Goal: Information Seeking & Learning: Learn about a topic

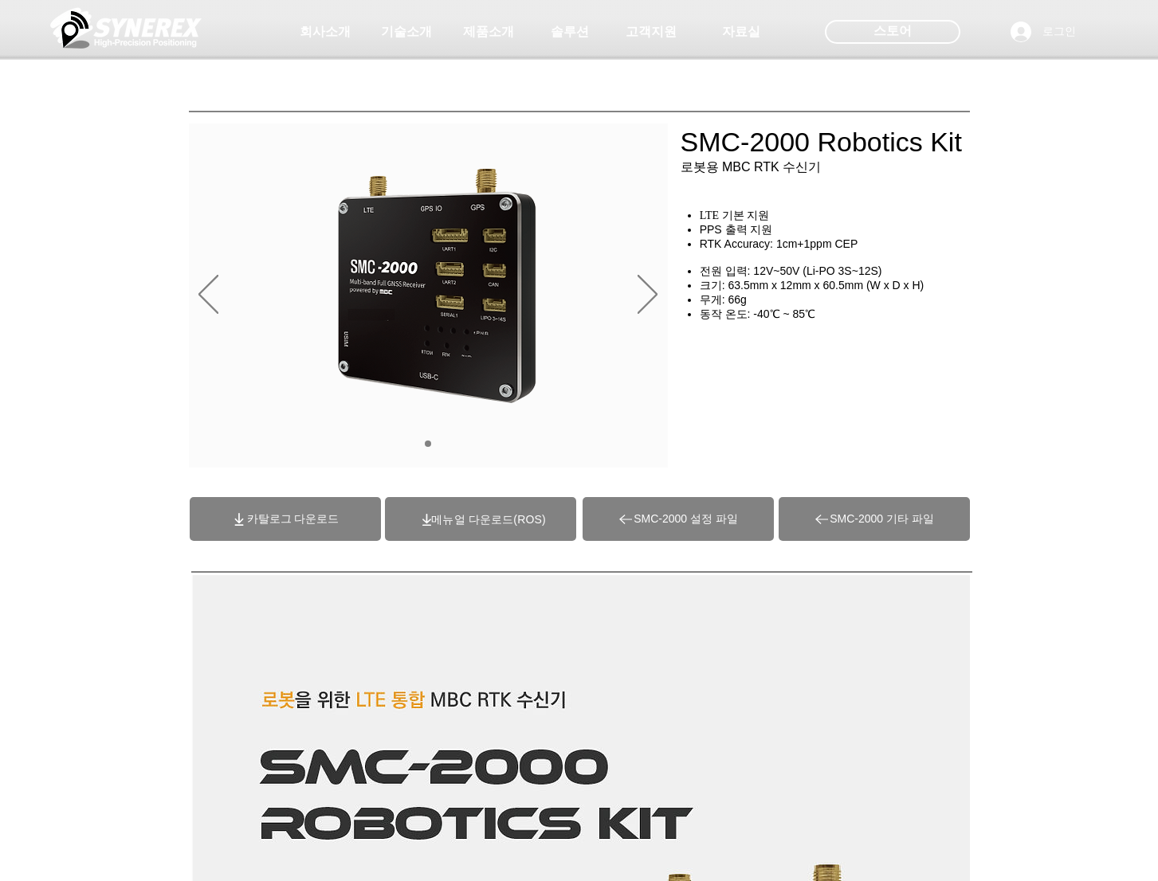
click at [300, 514] on span "카탈로그 다운로드" at bounding box center [293, 519] width 92 height 14
click at [519, 535] on span at bounding box center [480, 519] width 191 height 44
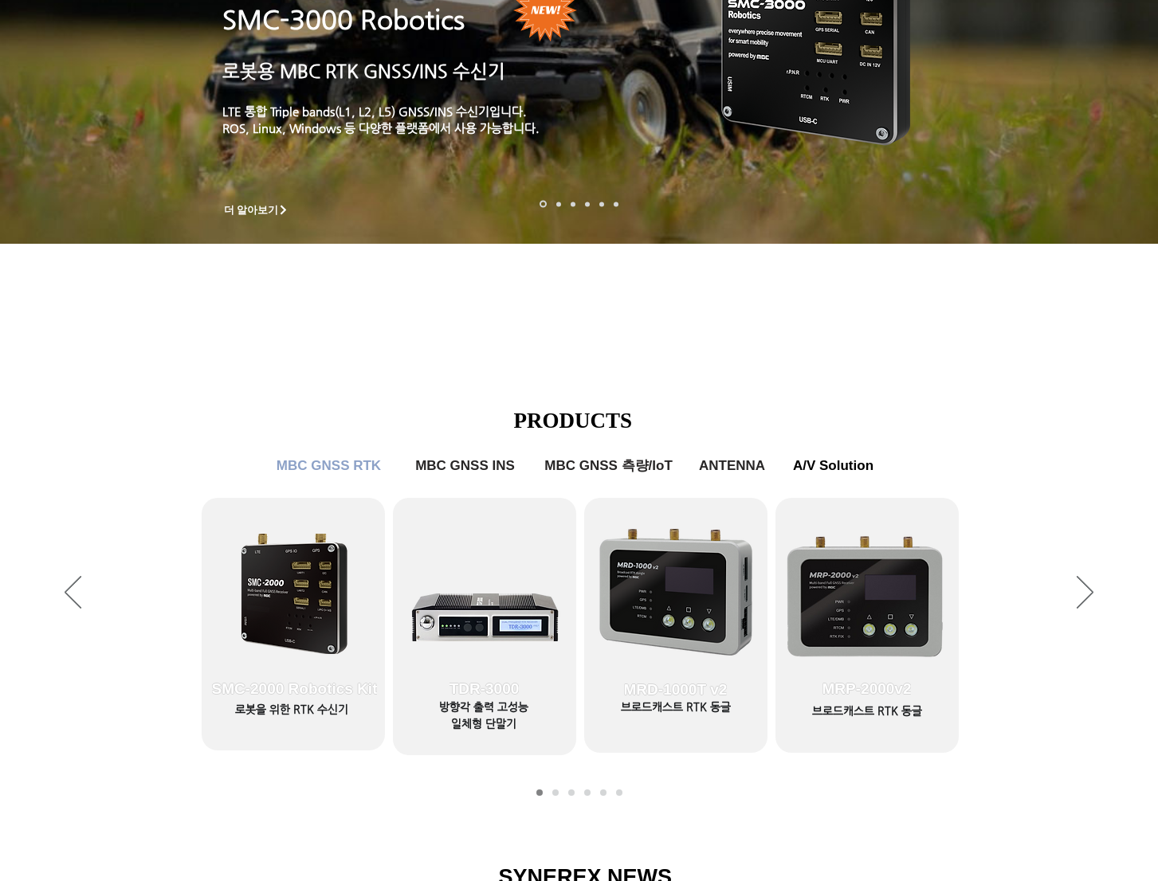
scroll to position [265, 0]
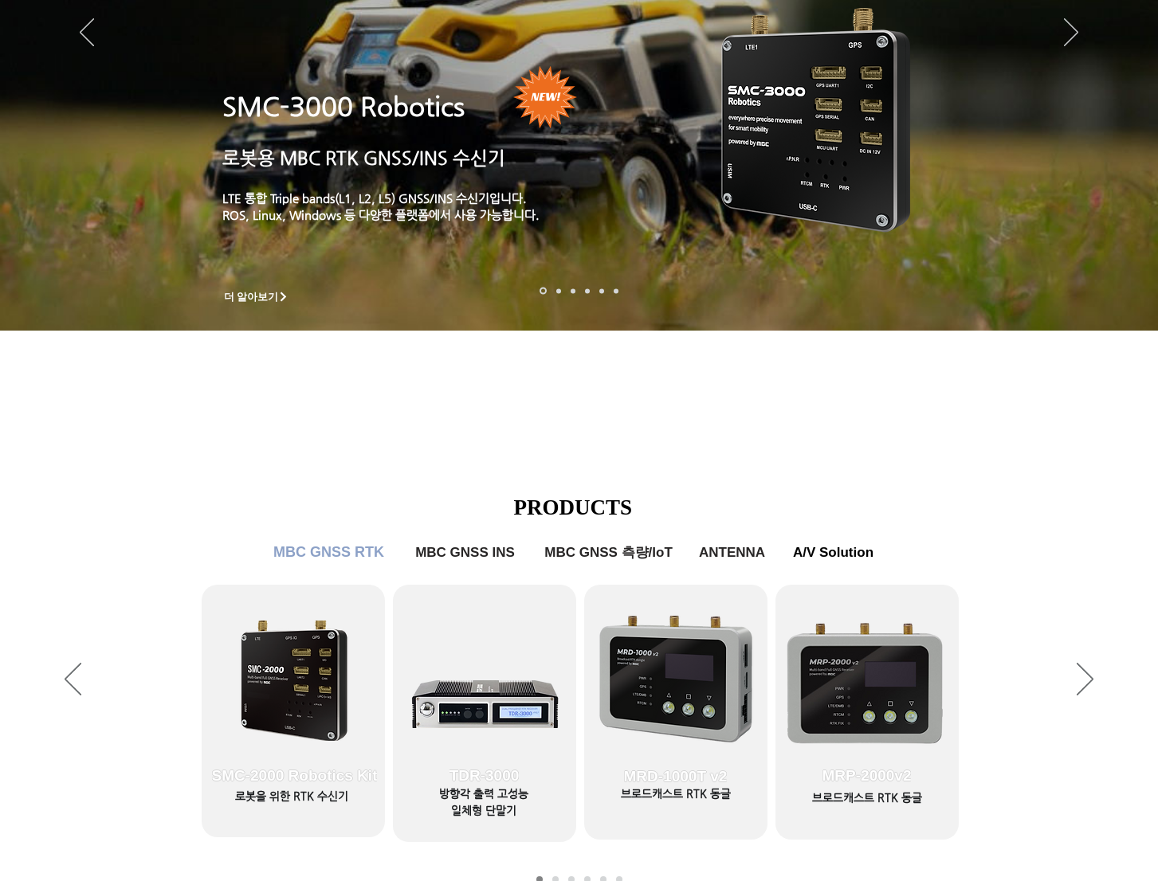
click at [351, 557] on span "MBC GNSS RTK" at bounding box center [328, 552] width 111 height 17
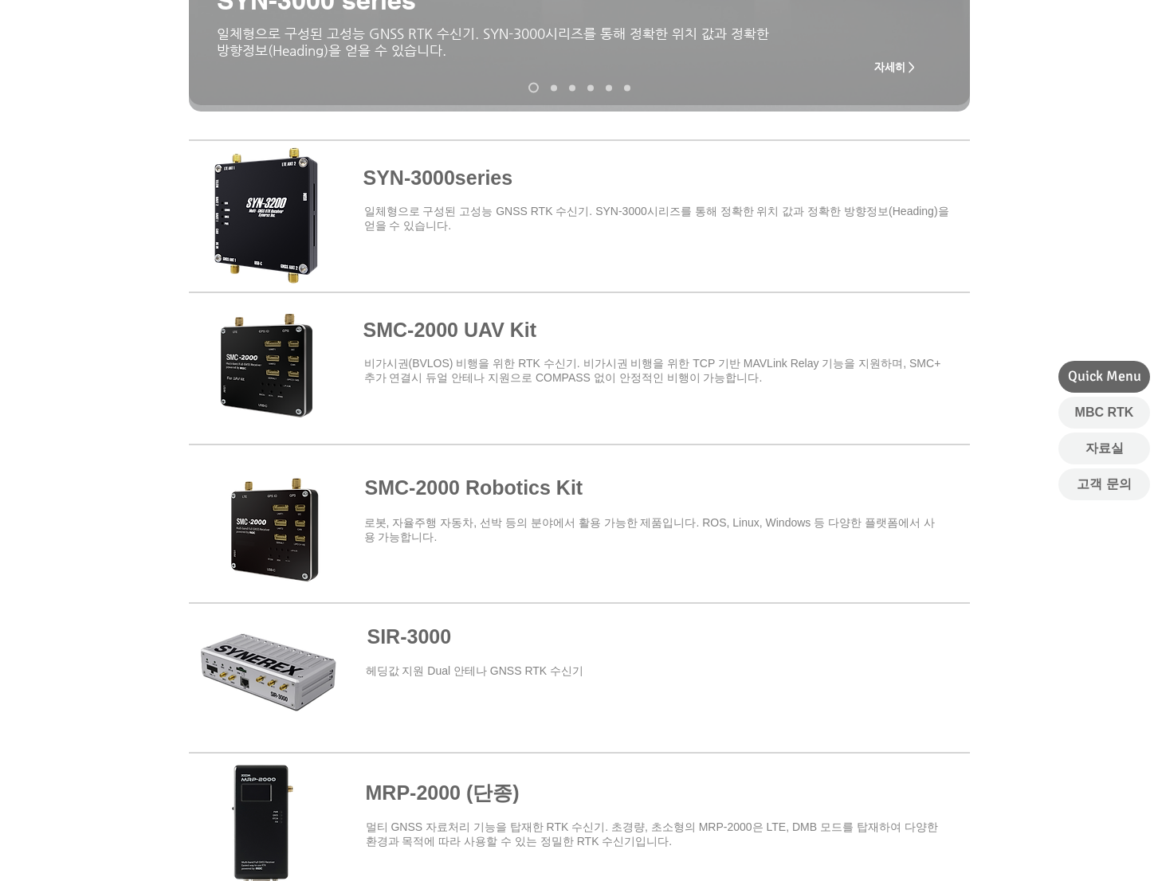
scroll to position [638, 0]
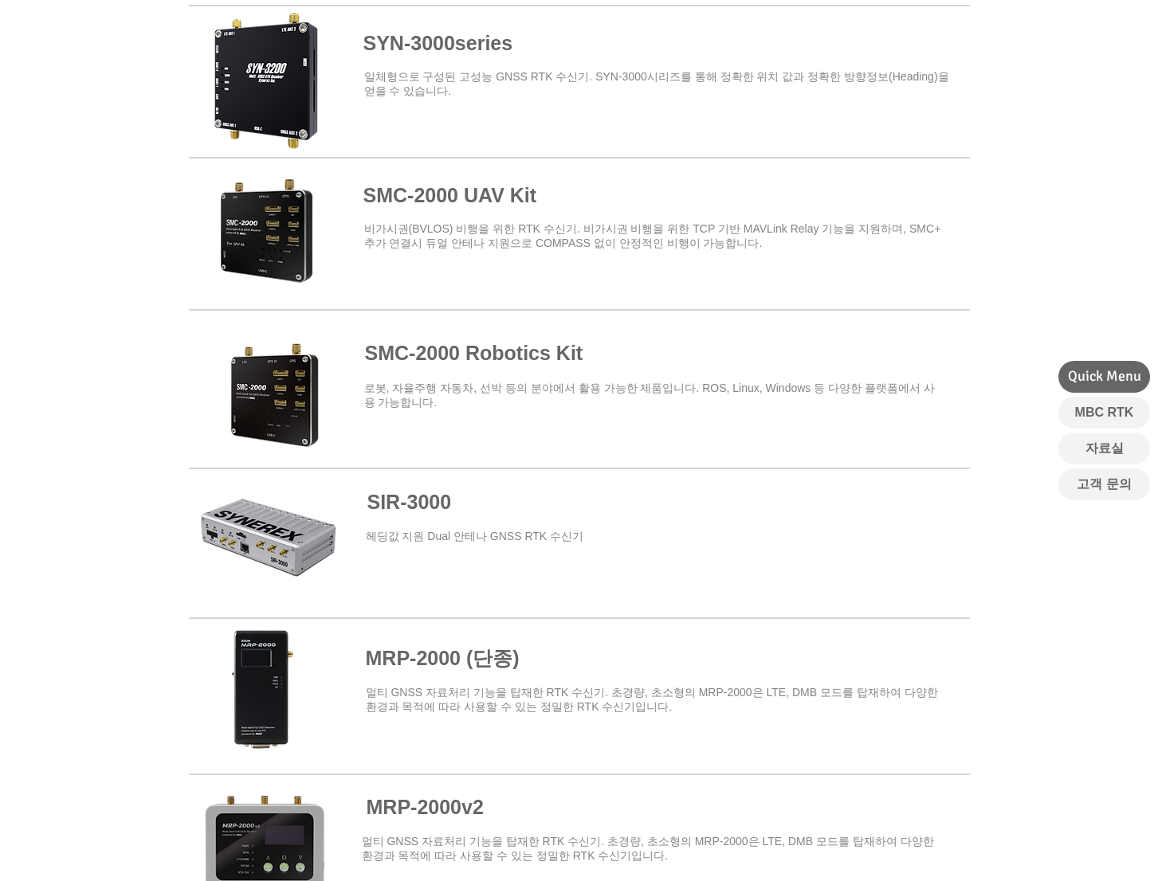
click at [265, 262] on span at bounding box center [579, 230] width 781 height 139
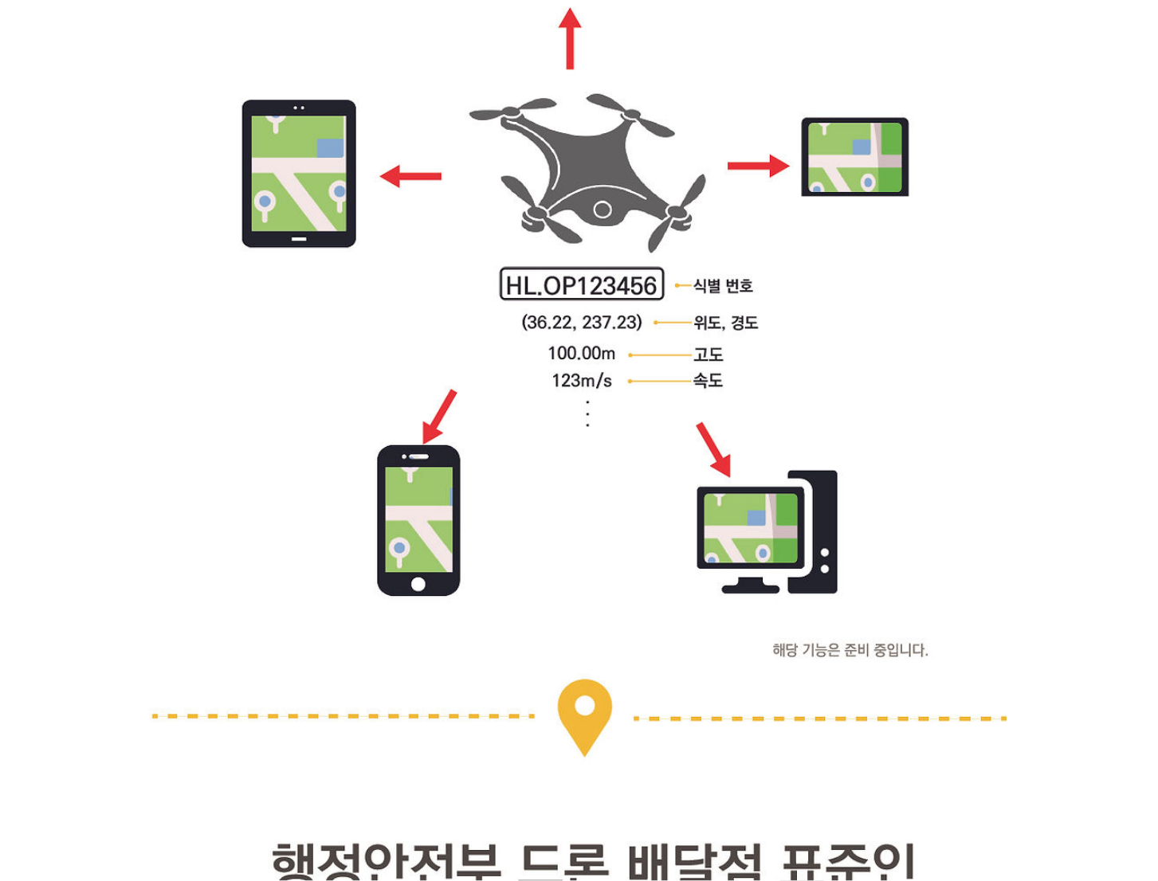
scroll to position [4997, 0]
